Goal: Task Accomplishment & Management: Use online tool/utility

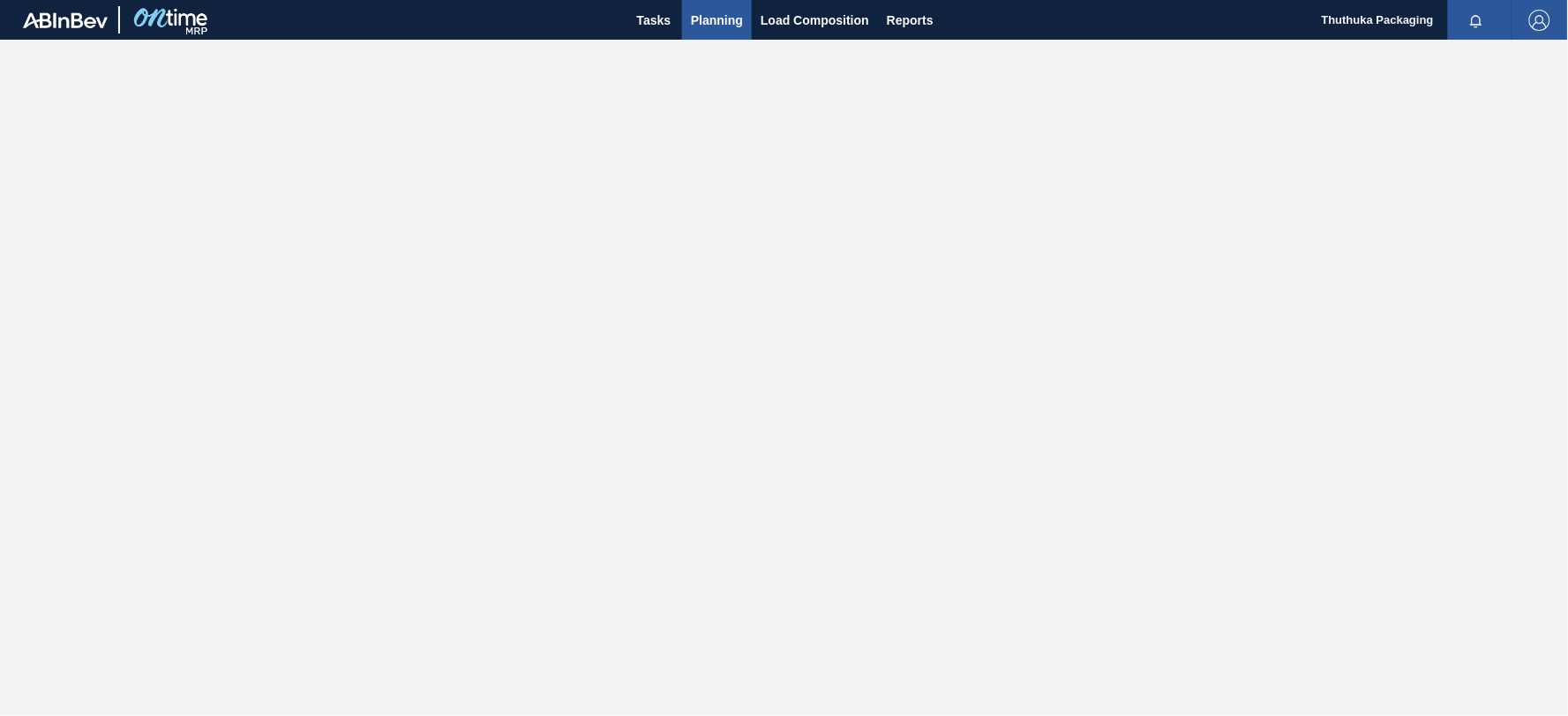
click at [713, 18] on span "Planning" at bounding box center [717, 20] width 52 height 21
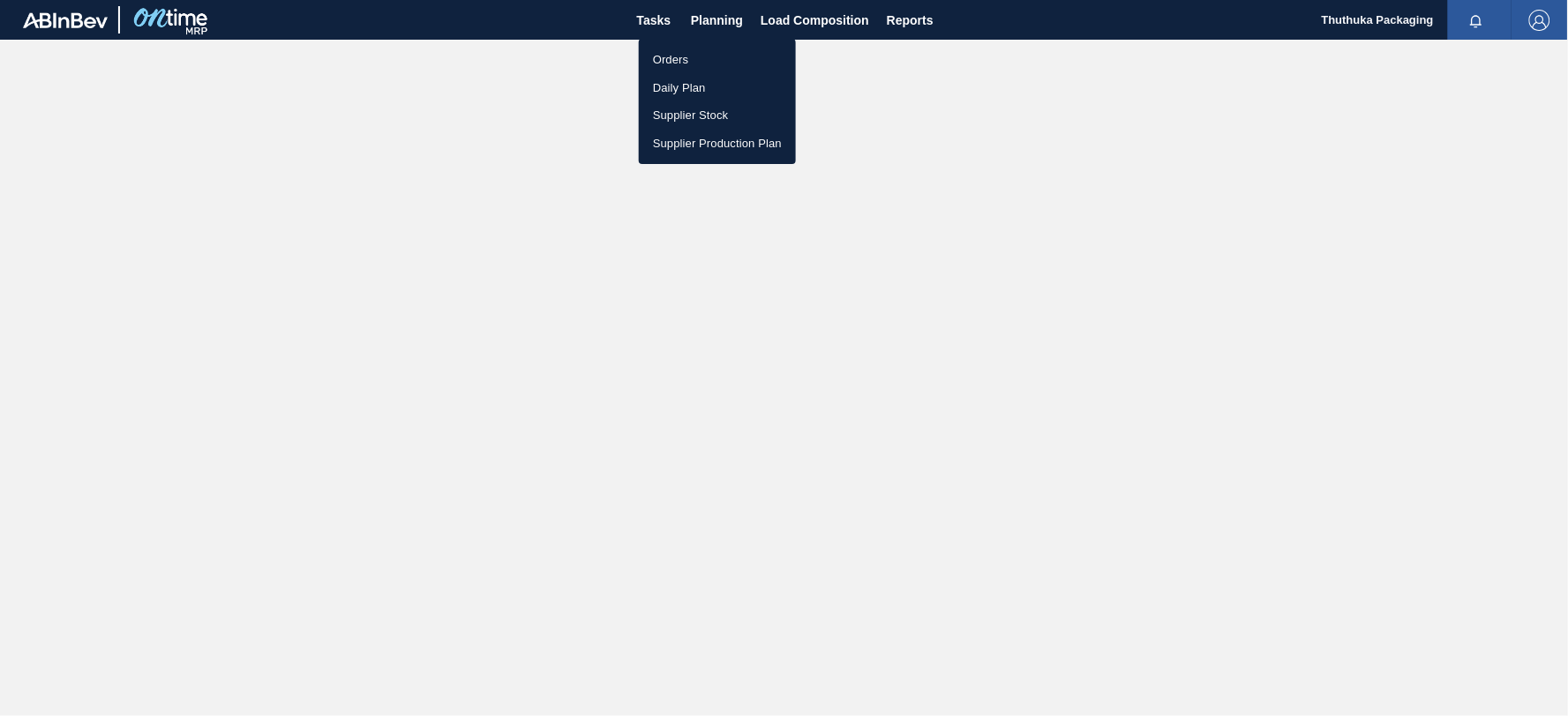
click at [685, 57] on li "Orders" at bounding box center [717, 60] width 157 height 29
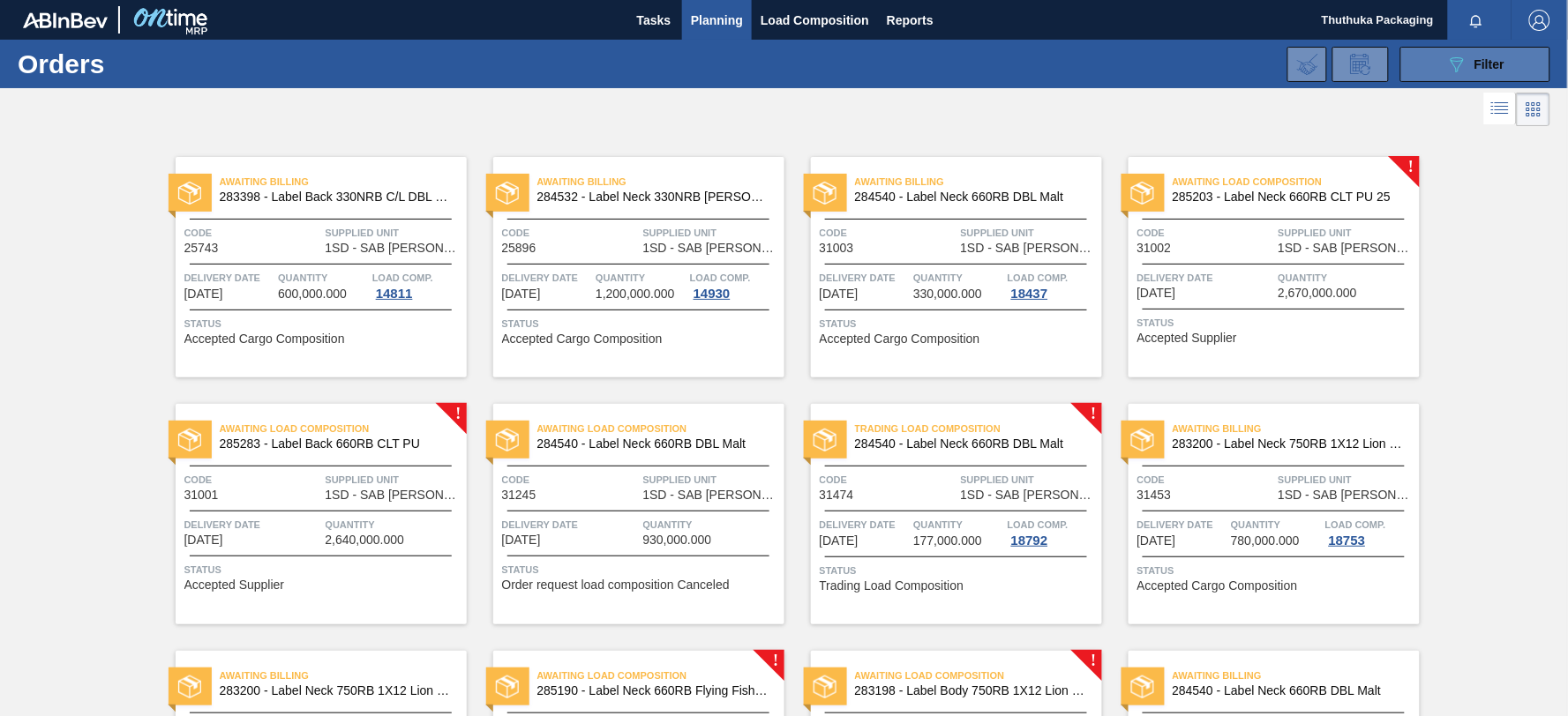
click at [1419, 67] on button "089F7B8B-B2A5-4AFE-B5C0-19BA573D28AC Filter" at bounding box center [1476, 65] width 150 height 35
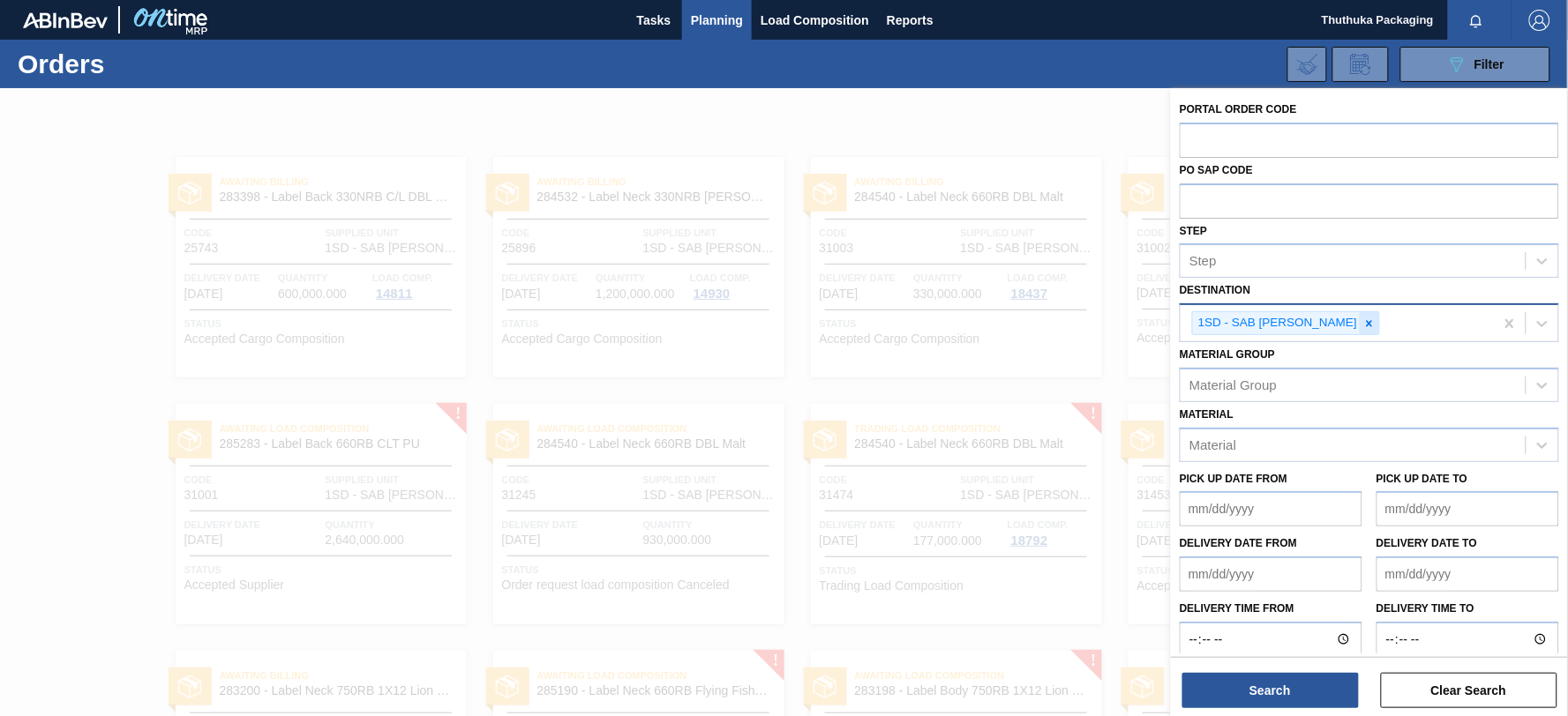
click at [1363, 318] on icon at bounding box center [1368, 323] width 12 height 12
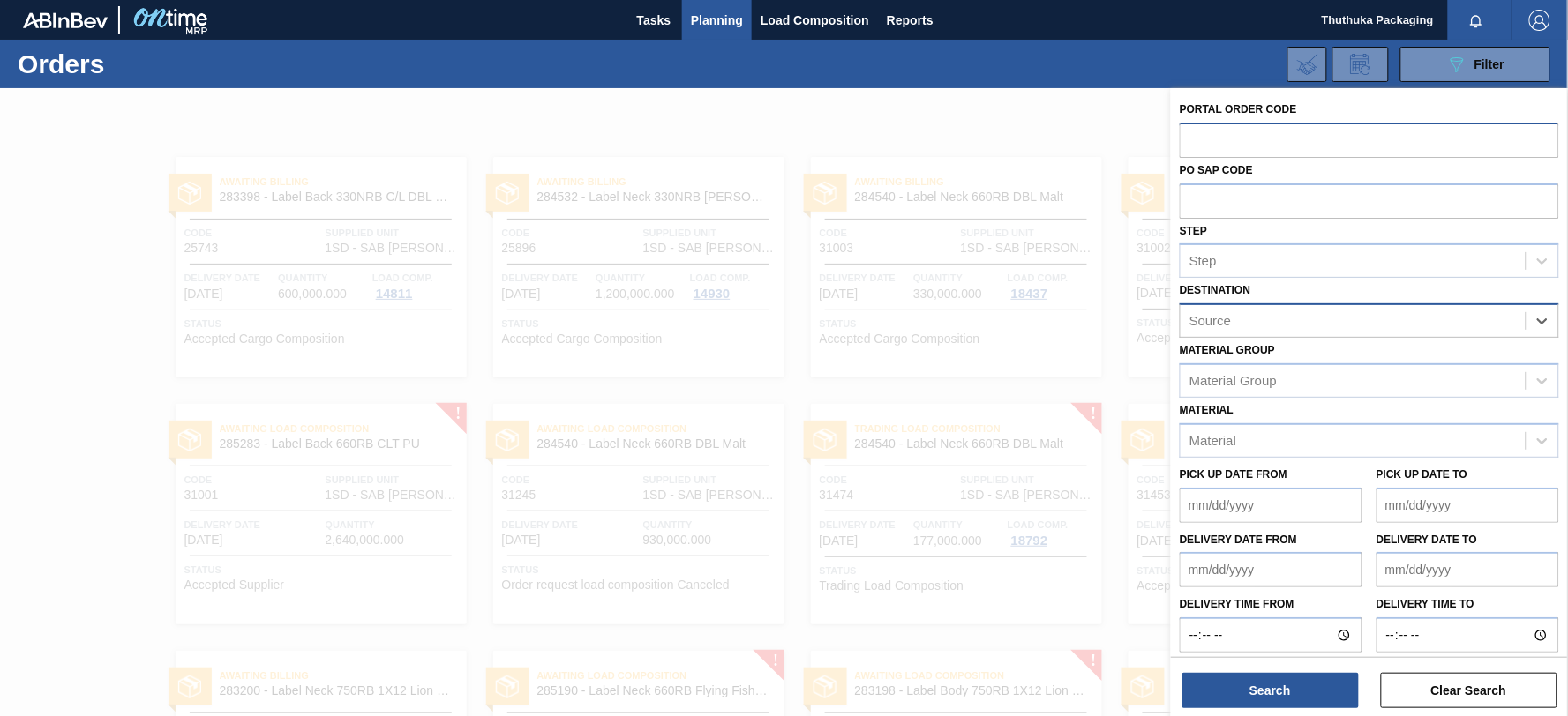
click at [1284, 140] on input "text" at bounding box center [1369, 140] width 380 height 33
type input "32481"
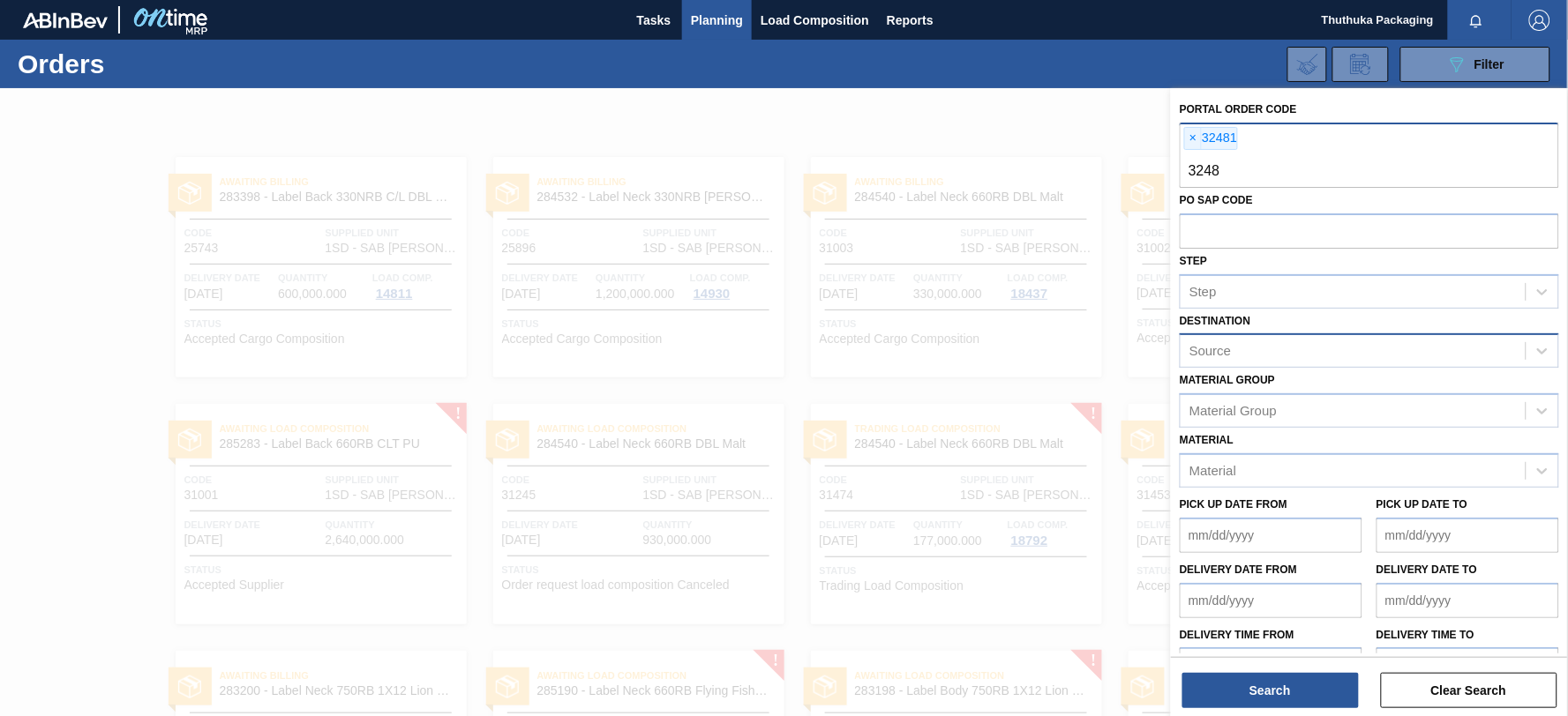
type input "32482"
type input "32483"
click at [1307, 691] on button "Search" at bounding box center [1270, 691] width 176 height 35
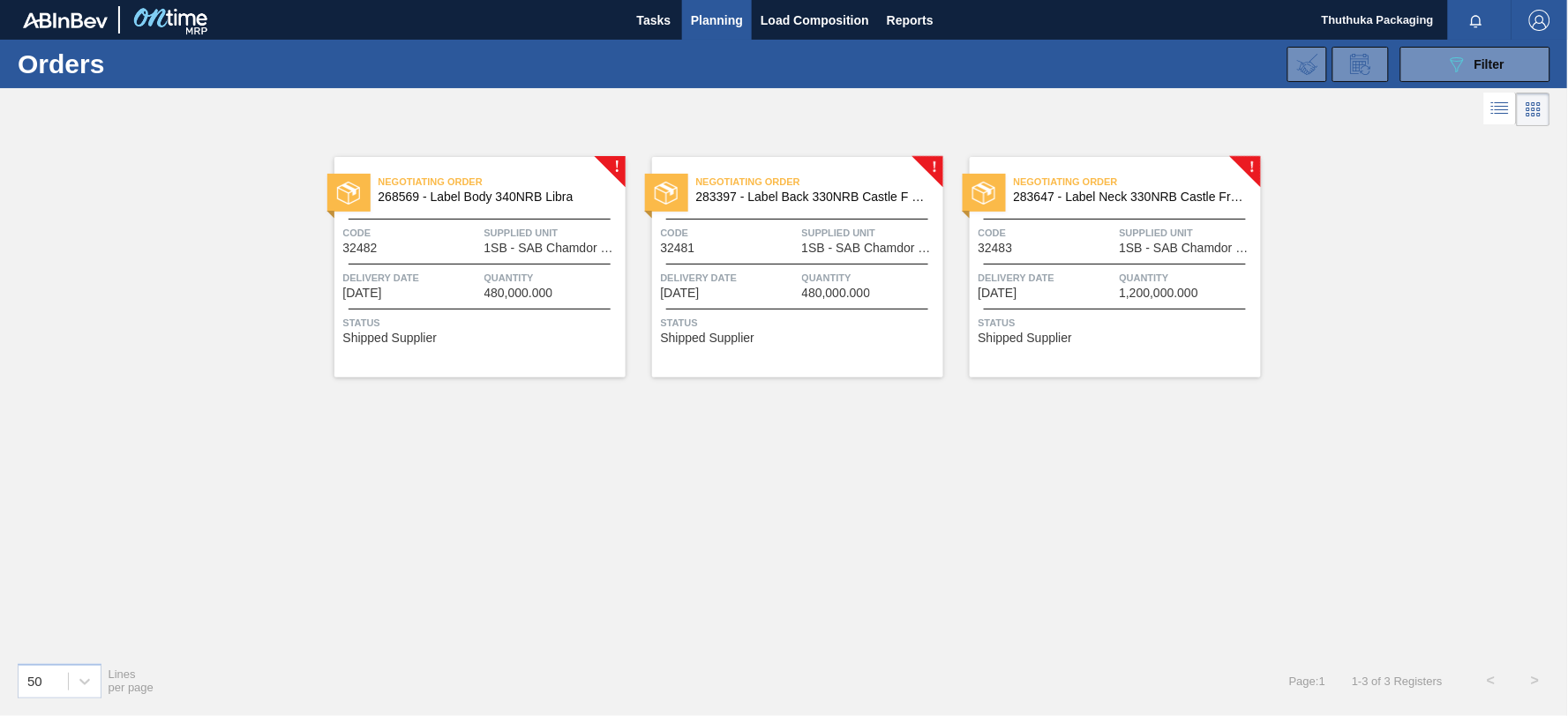
click at [423, 190] on span "268569 - Label Body 340NRB Libra" at bounding box center [495, 197] width 233 height 13
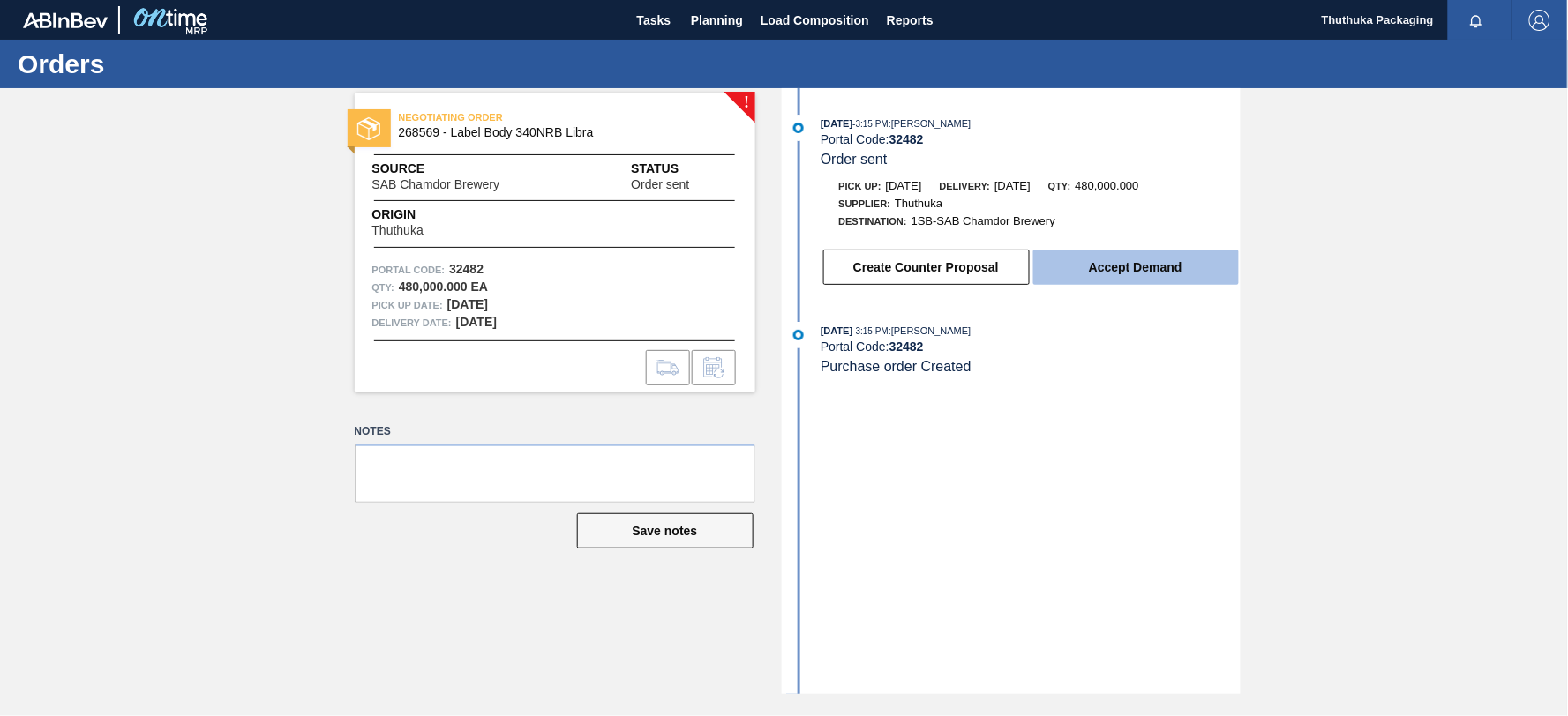
click at [1088, 272] on button "Accept Demand" at bounding box center [1136, 267] width 206 height 35
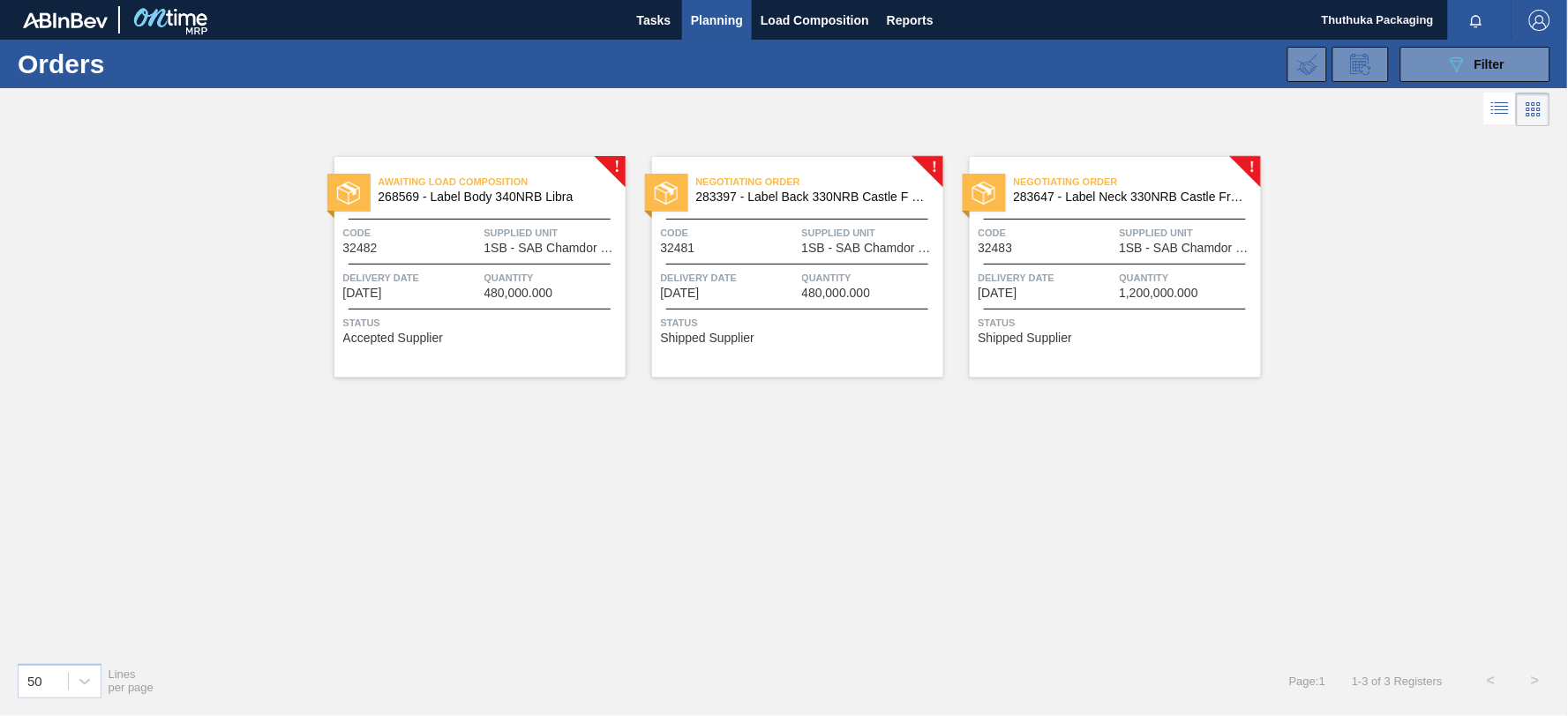
click at [772, 189] on span "Negotiating Order" at bounding box center [819, 181] width 247 height 18
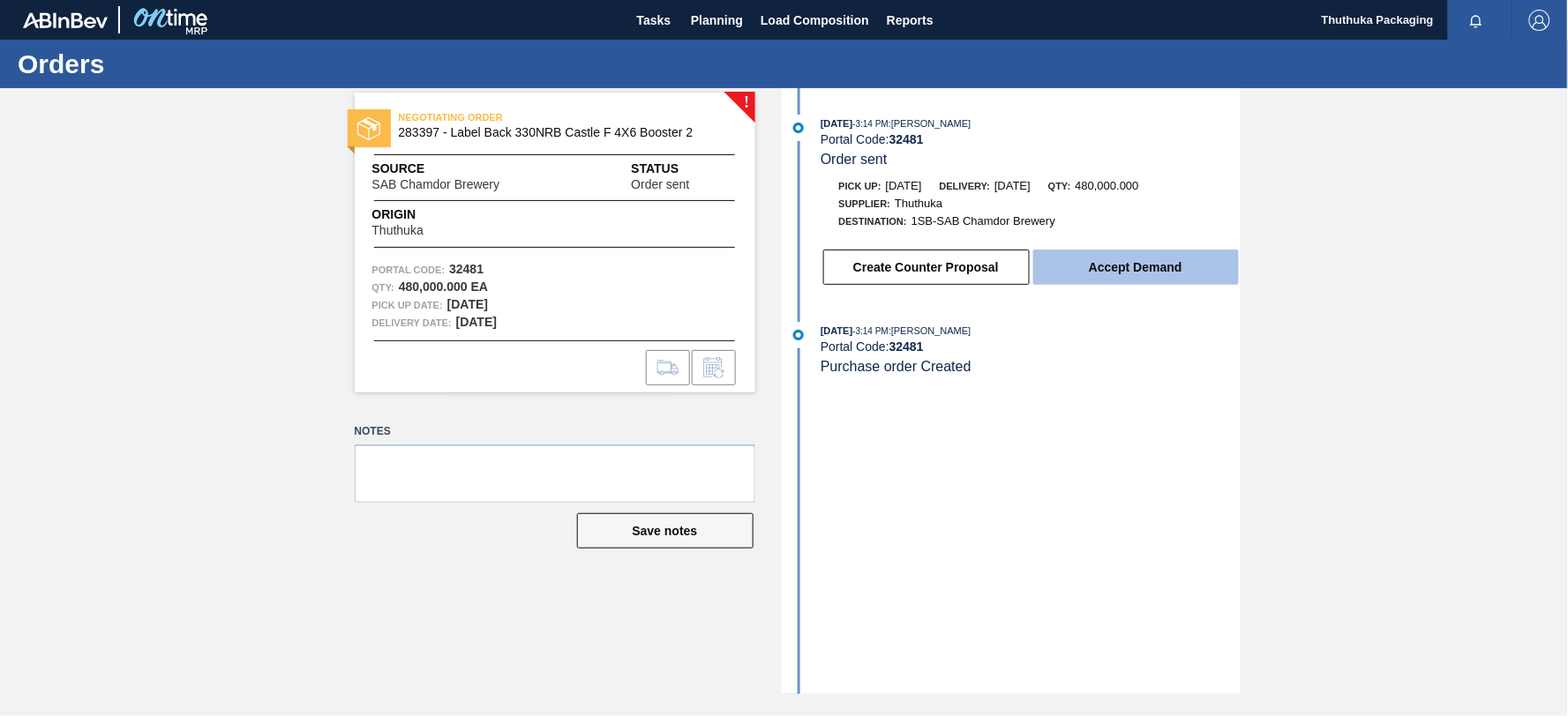
click at [1166, 270] on button "Accept Demand" at bounding box center [1136, 267] width 206 height 35
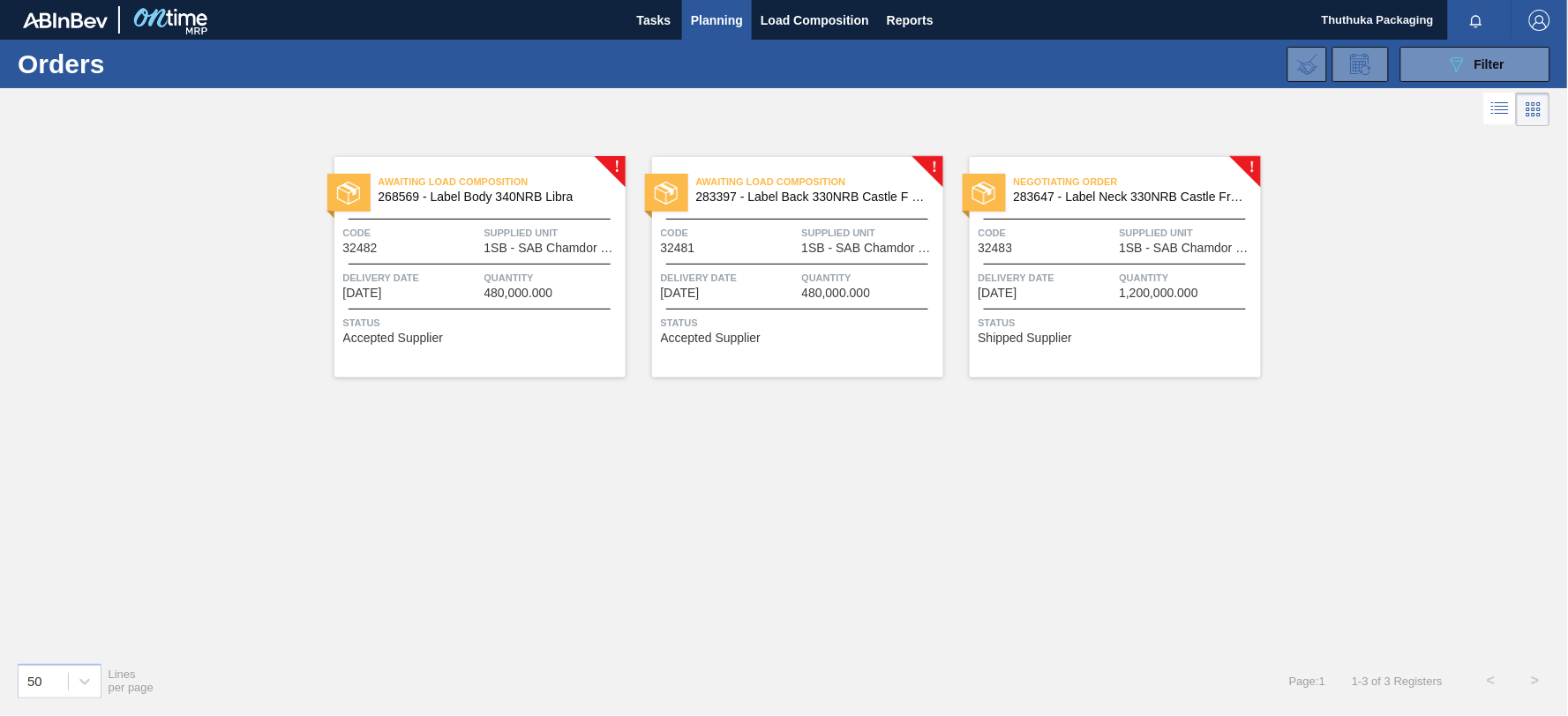
click at [1087, 197] on span "283647 - Label Neck 330NRB Castle Free 4X6" at bounding box center [1130, 197] width 233 height 13
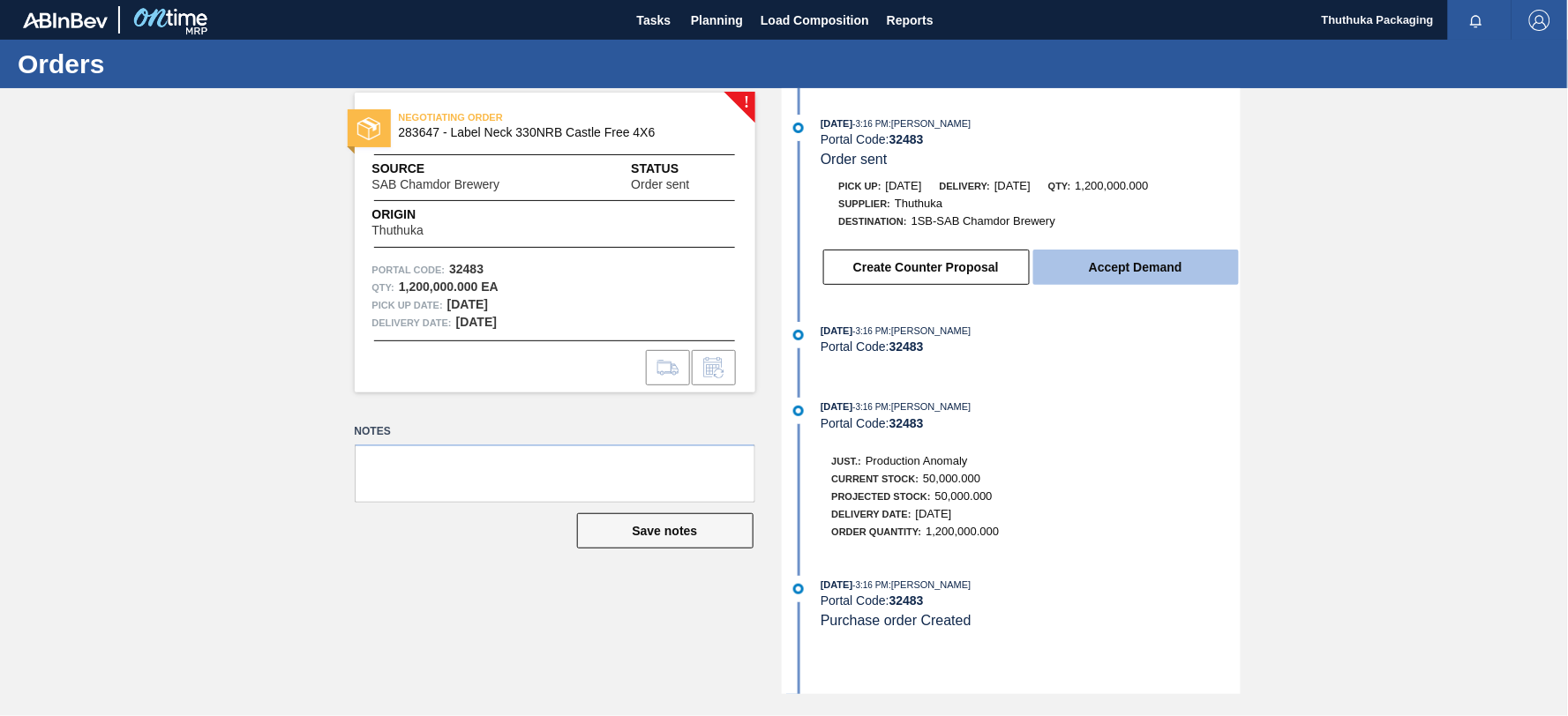
click at [1142, 268] on button "Accept Demand" at bounding box center [1136, 267] width 206 height 35
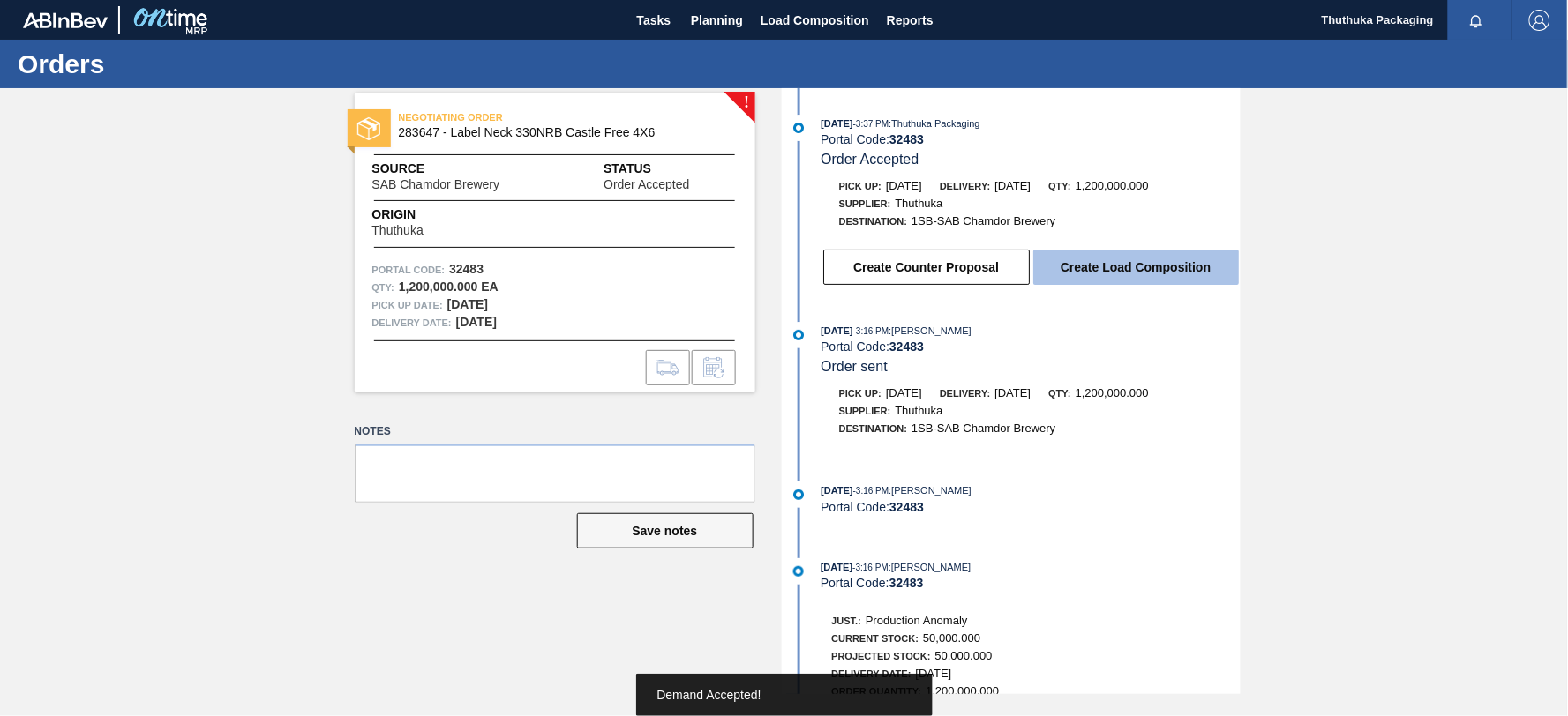
click at [1136, 270] on button "Create Load Composition" at bounding box center [1136, 267] width 206 height 35
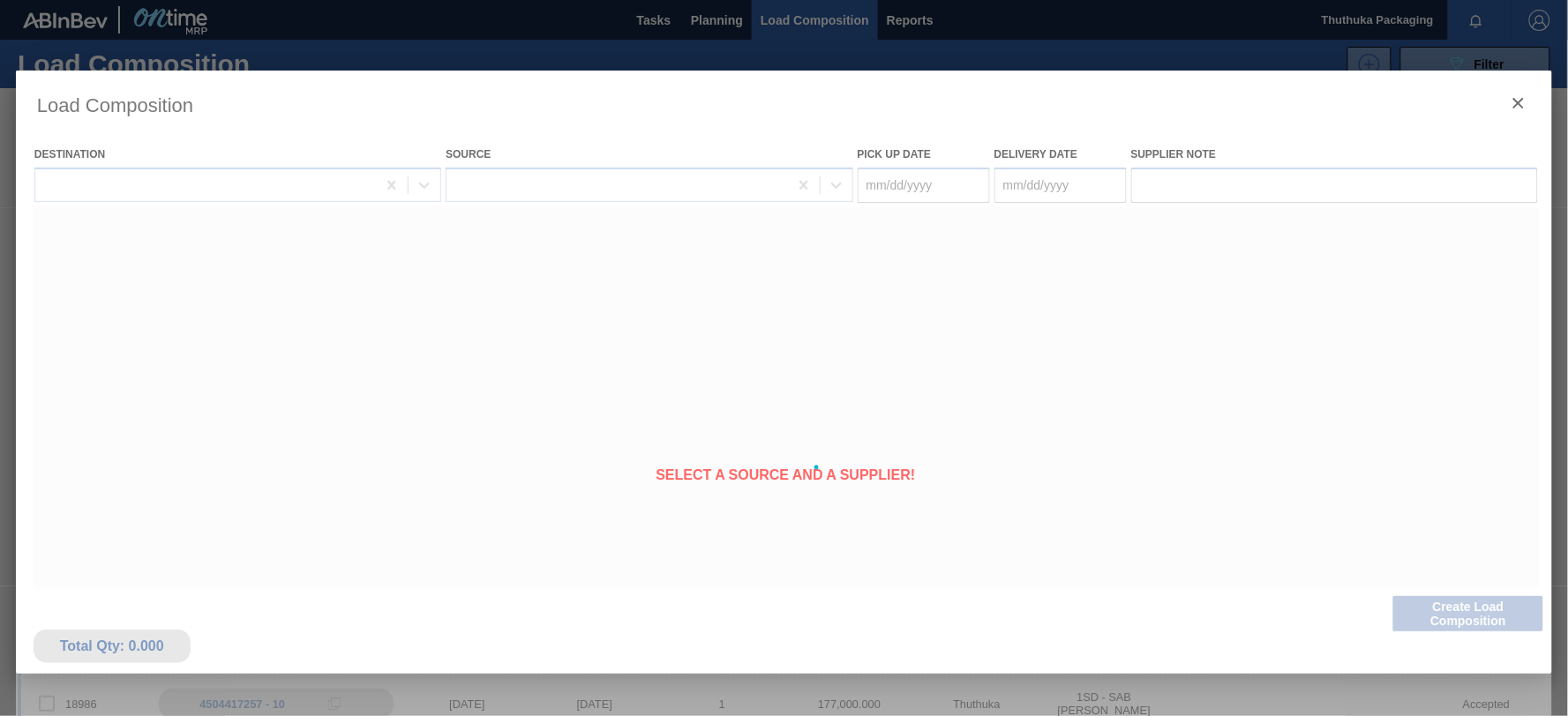
type Date "[DATE]"
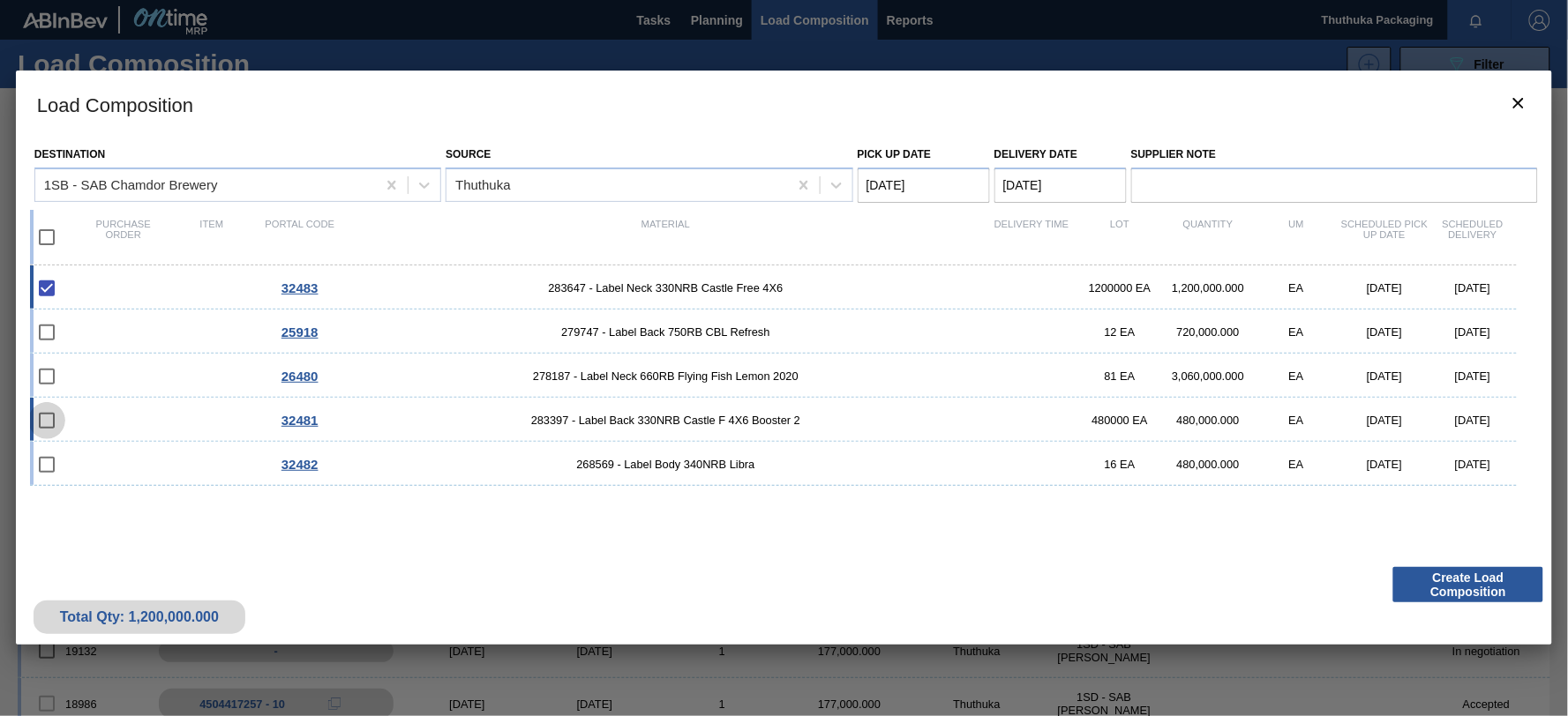
click at [51, 419] on input "checkbox" at bounding box center [47, 420] width 37 height 37
click at [676, 419] on span "283397 - Label Back 330NRB Castle F 4X6 Booster 2" at bounding box center [665, 420] width 643 height 13
checkbox input "true"
click at [679, 462] on span "268569 - Label Body 340NRB Libra" at bounding box center [665, 465] width 643 height 13
checkbox input "true"
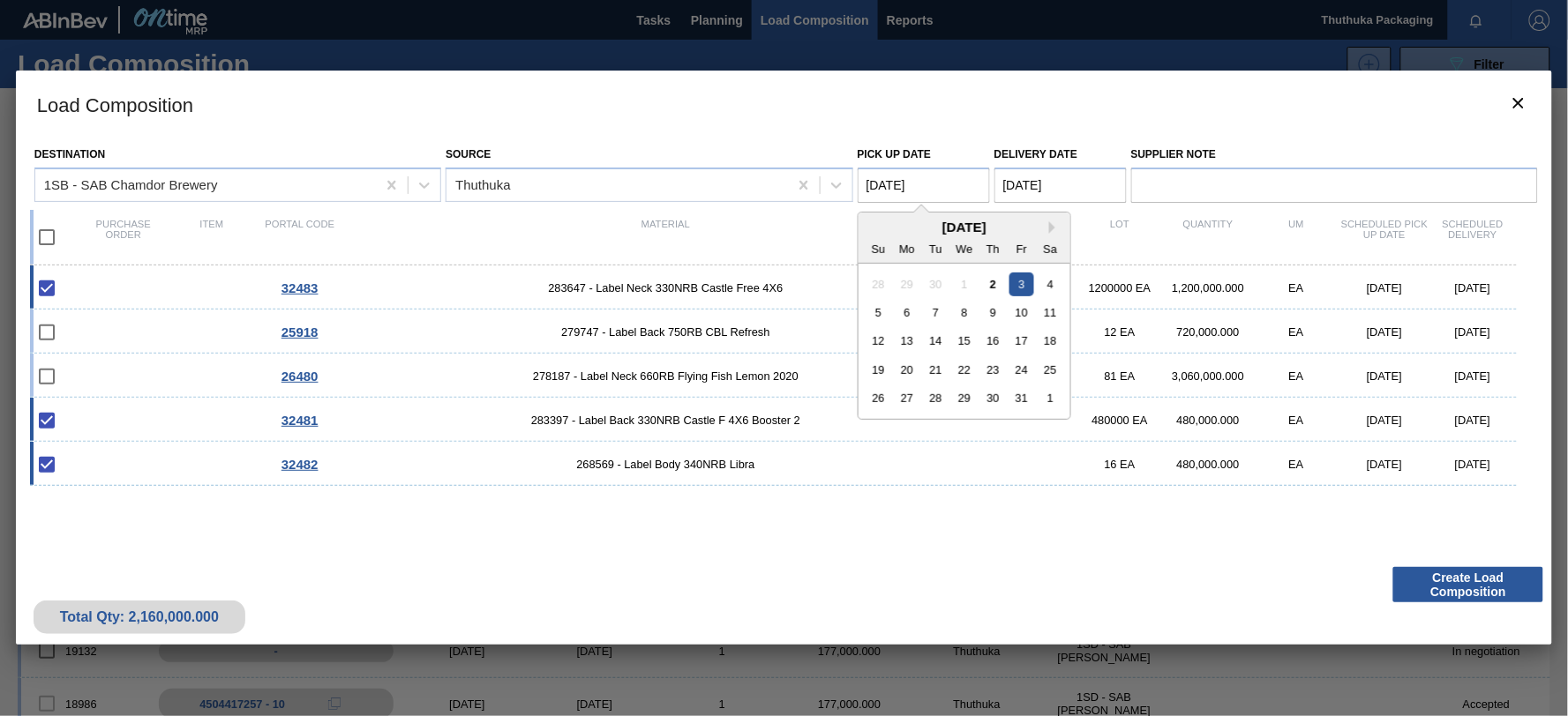
click at [932, 188] on Date "[DATE]" at bounding box center [923, 185] width 132 height 35
click at [1017, 280] on div "3" at bounding box center [1022, 284] width 24 height 24
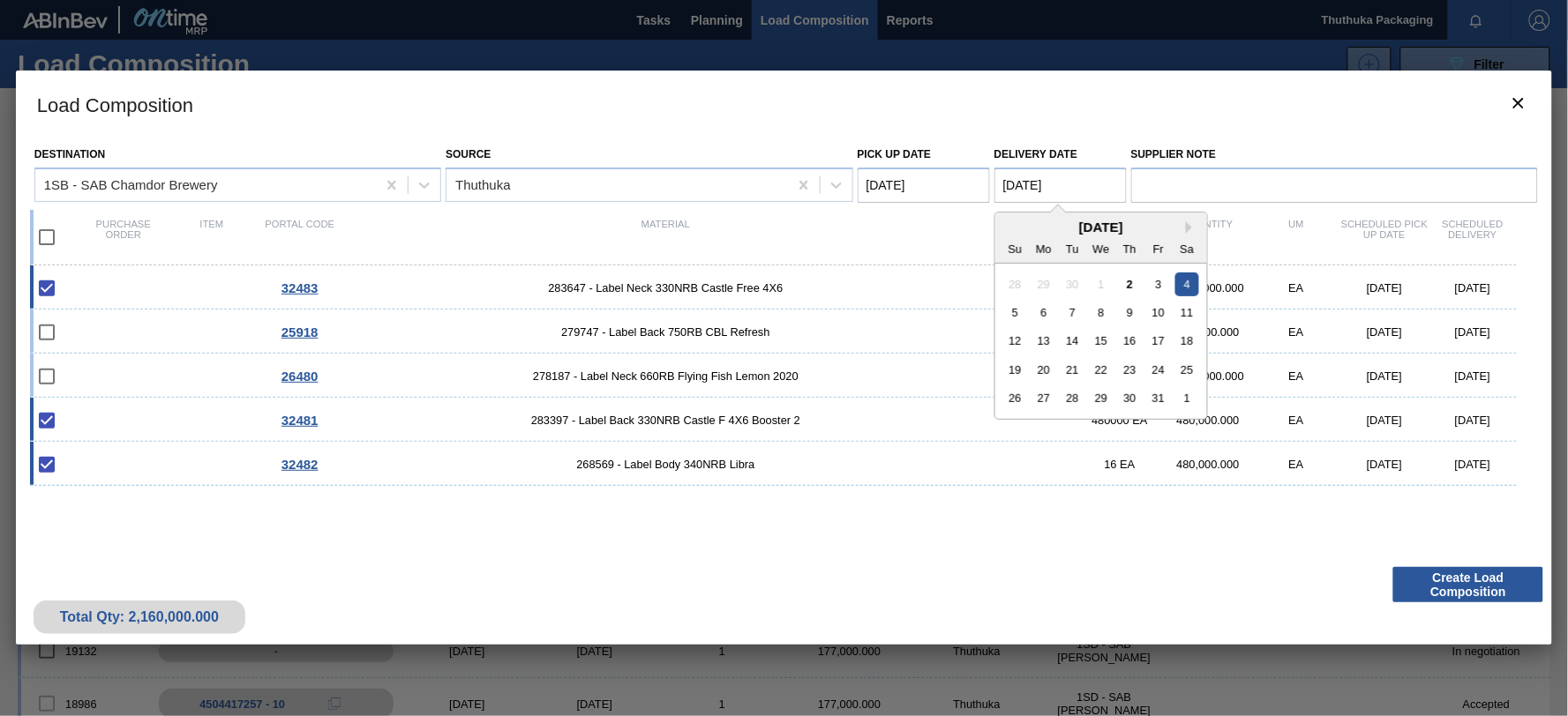
click at [1065, 188] on Date "[DATE]" at bounding box center [1060, 185] width 132 height 35
click at [1047, 311] on div "6" at bounding box center [1043, 313] width 24 height 24
type Date "[DATE]"
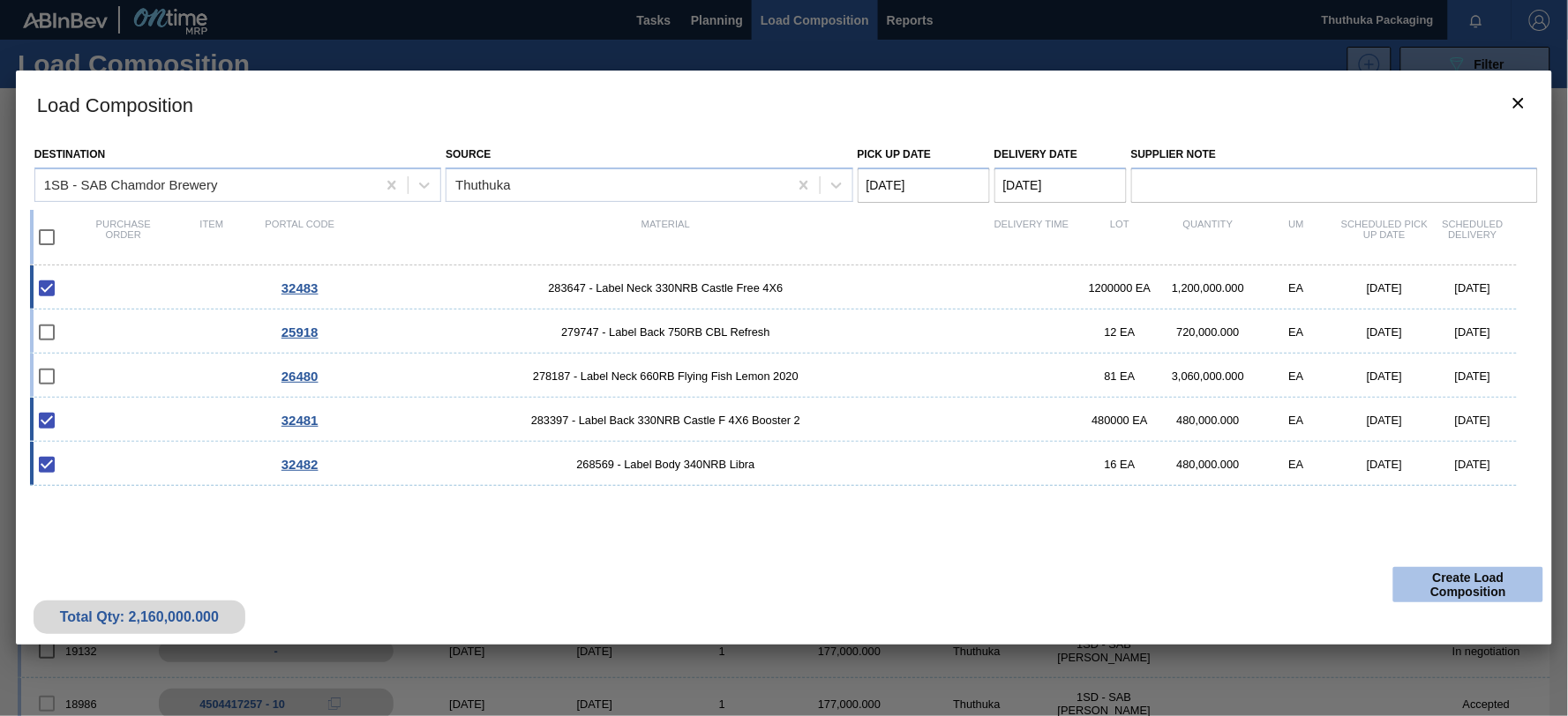
click at [1465, 586] on button "Create Load Composition" at bounding box center [1468, 585] width 150 height 35
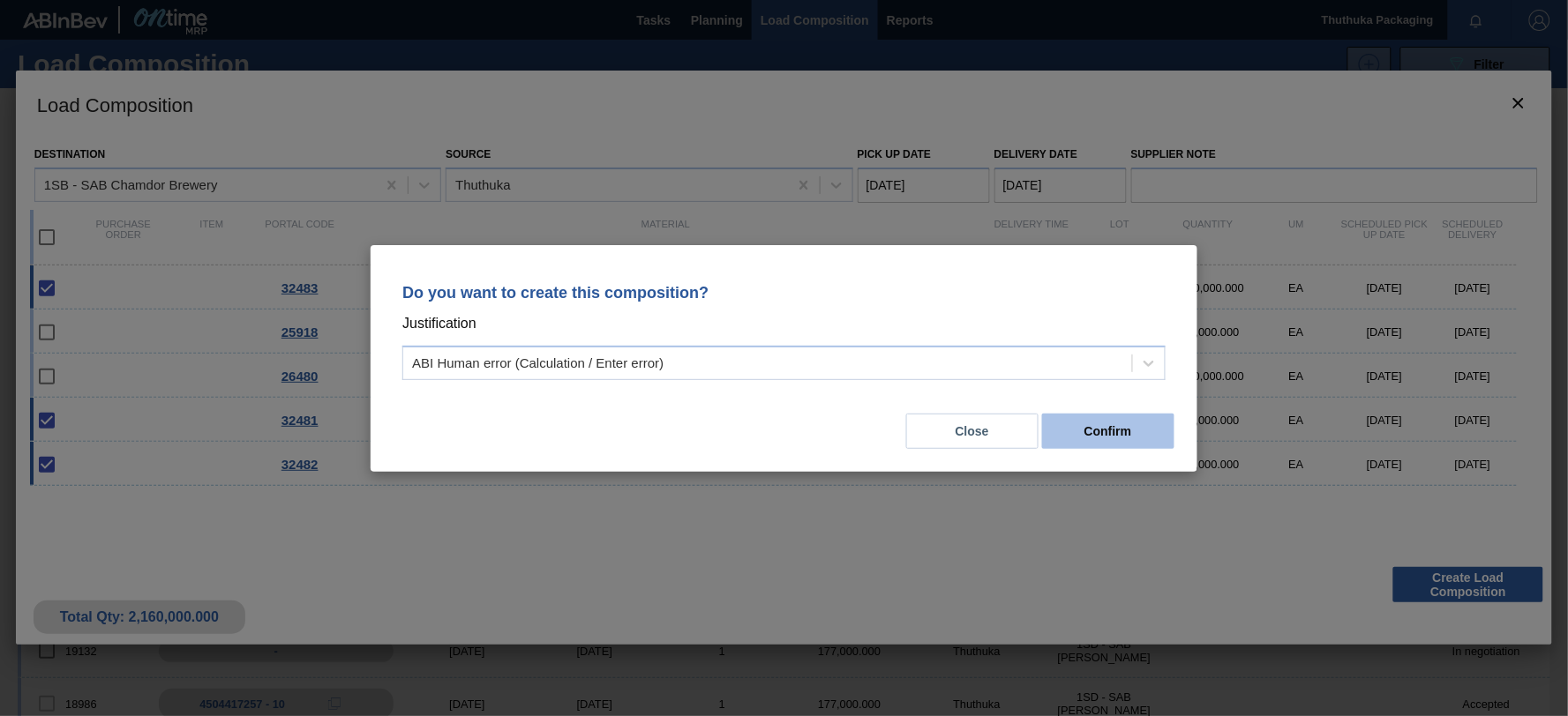
click at [1098, 426] on button "Confirm" at bounding box center [1108, 431] width 132 height 35
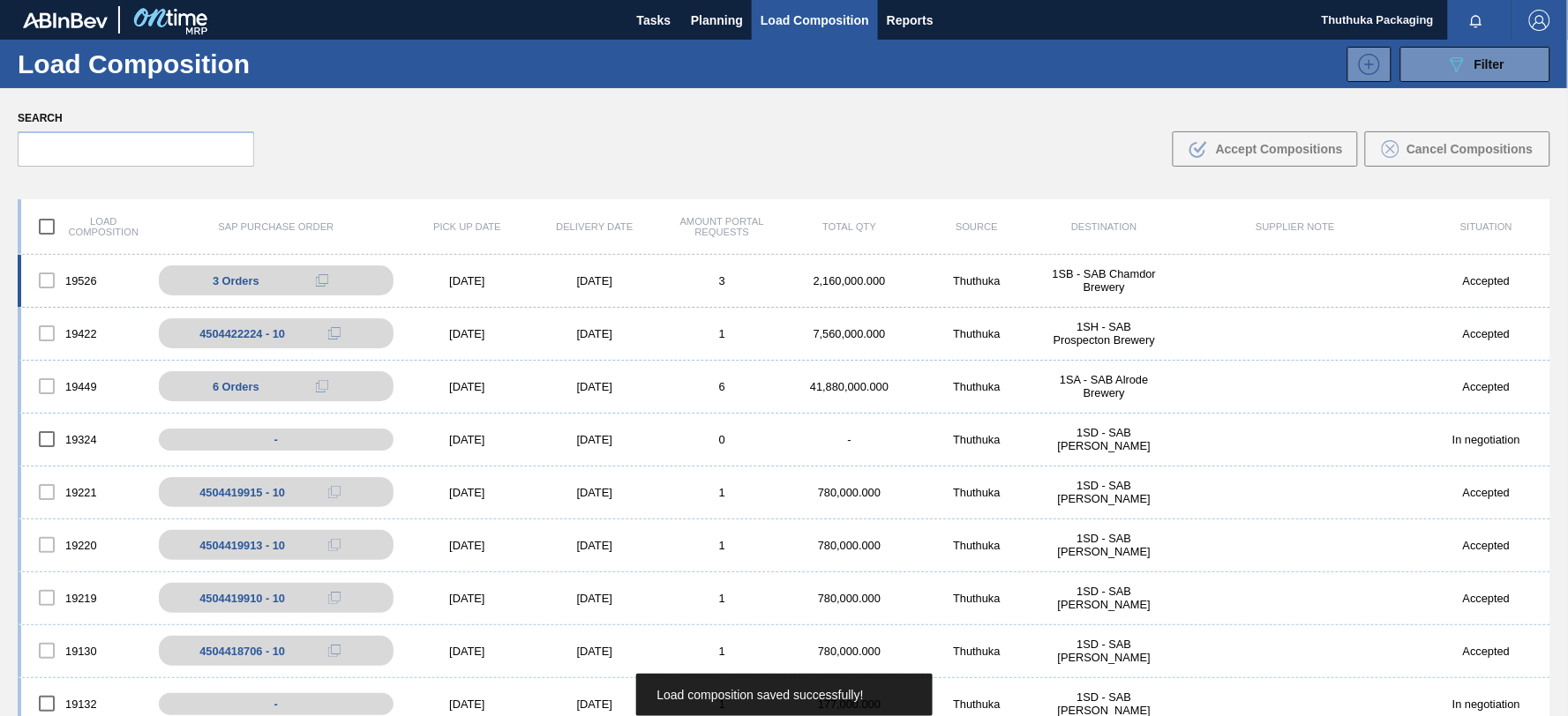
click at [1086, 288] on div "1SB - SAB Chamdor Brewery" at bounding box center [1104, 280] width 128 height 27
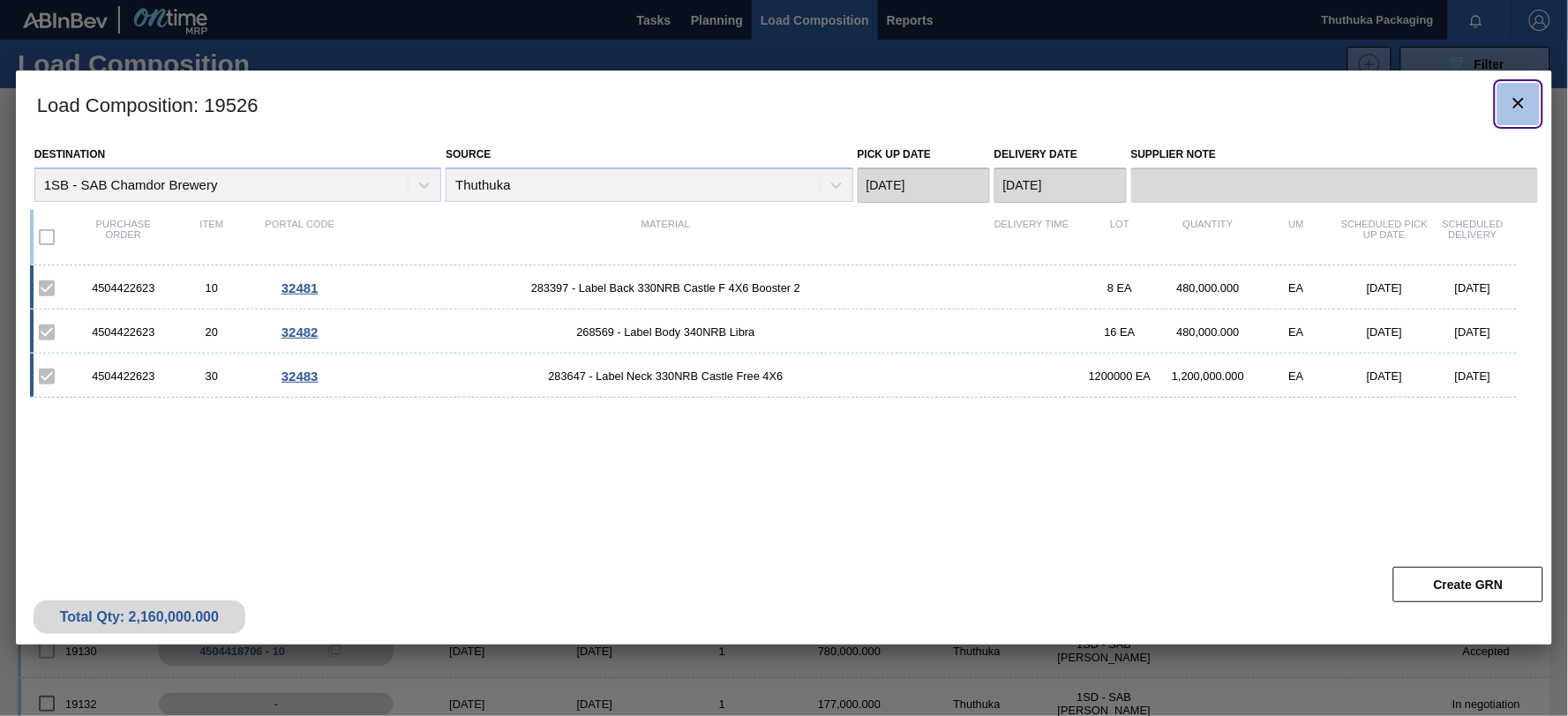
click at [1524, 101] on icon "botão de ícone" at bounding box center [1518, 103] width 21 height 21
